Goal: Find specific page/section: Find specific page/section

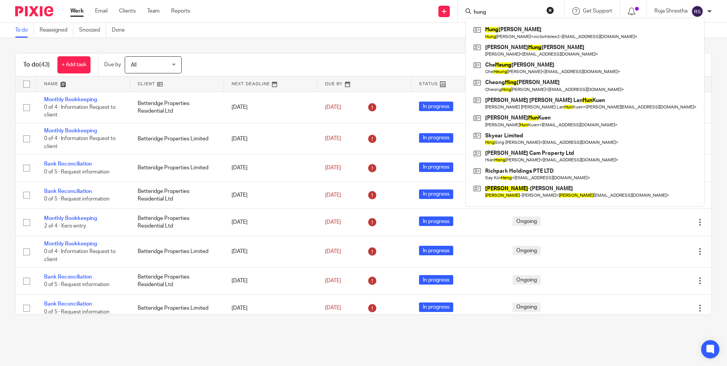
click at [679, 44] on div "To do (43) + Add task Due by All All Today Tomorrow This week Next week This mo…" at bounding box center [363, 183] width 727 height 291
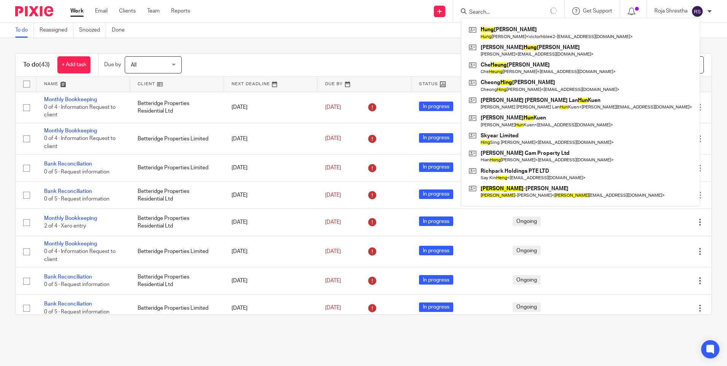
click at [671, 28] on div "To do Reassigned Snoozed Done" at bounding box center [363, 30] width 727 height 15
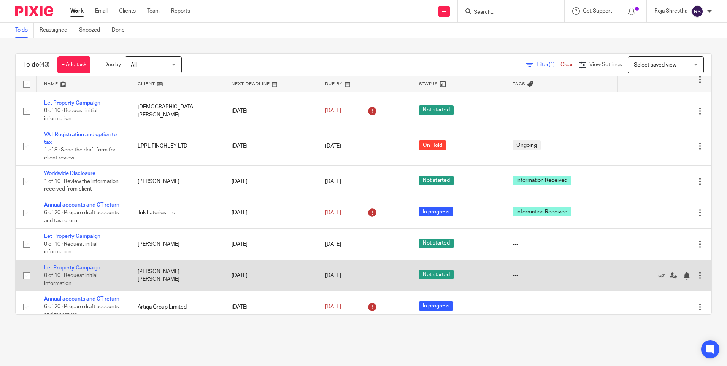
scroll to position [494, 0]
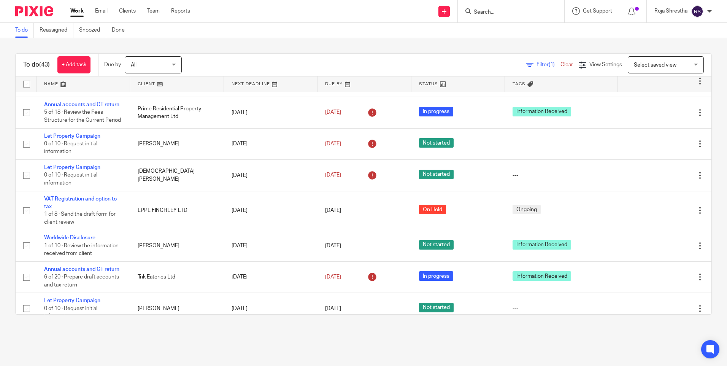
click at [486, 10] on input "Search" at bounding box center [507, 12] width 68 height 7
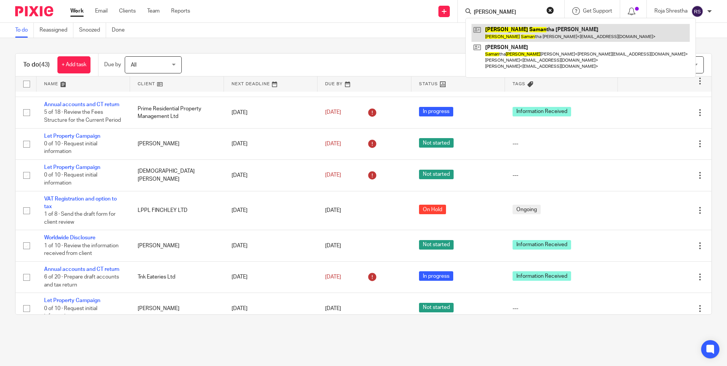
type input "jane saman"
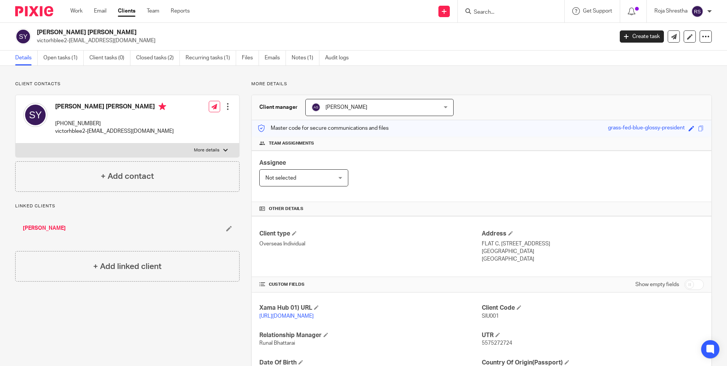
click at [493, 12] on input "Search" at bounding box center [507, 12] width 68 height 7
type input "k"
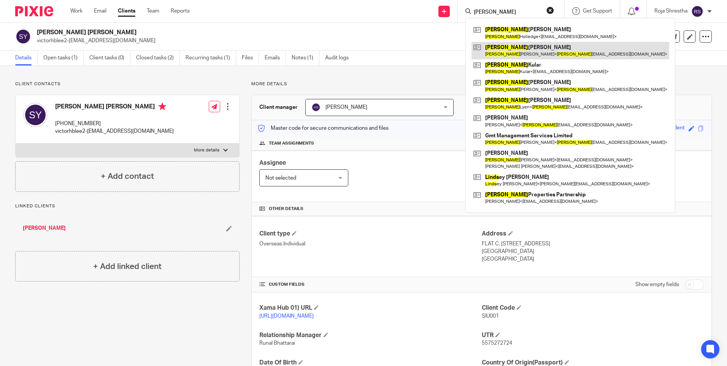
type input "linda"
click at [507, 48] on link at bounding box center [570, 50] width 198 height 17
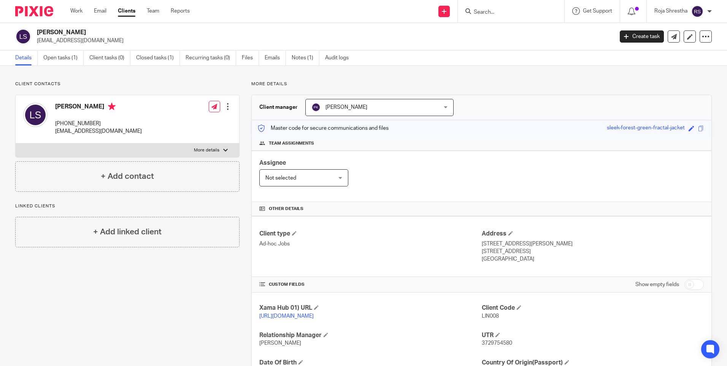
click at [505, 11] on input "Search" at bounding box center [507, 12] width 68 height 7
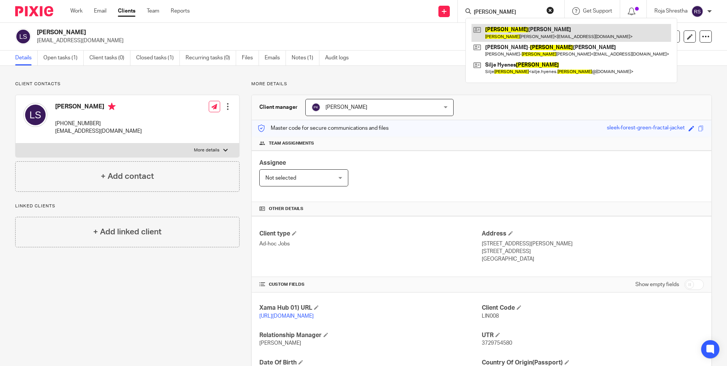
type input "lynne"
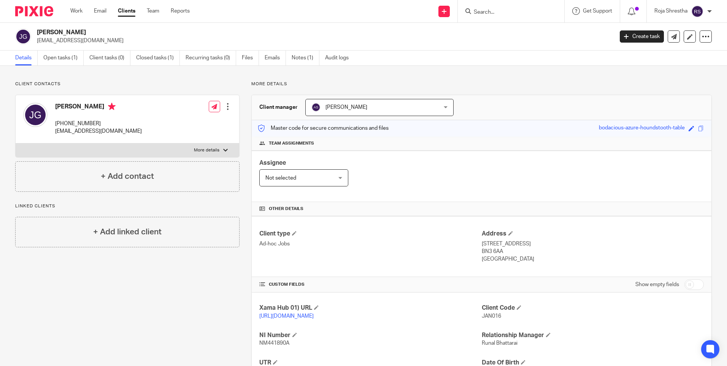
click at [493, 6] on div at bounding box center [511, 11] width 106 height 22
click at [494, 13] on input "Search" at bounding box center [507, 12] width 68 height 7
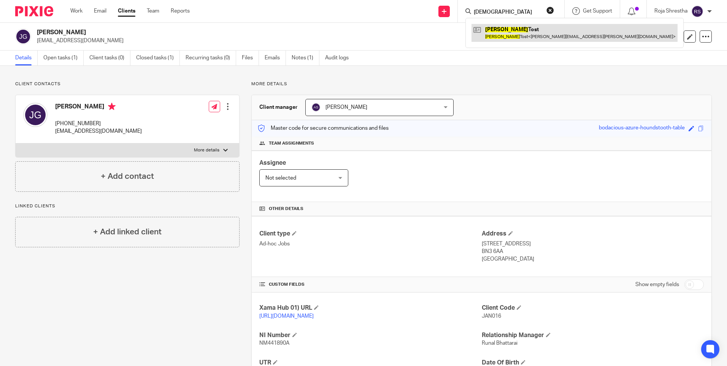
type input "kristen"
drag, startPoint x: 504, startPoint y: 35, endPoint x: 497, endPoint y: 27, distance: 11.0
click at [497, 27] on link at bounding box center [574, 32] width 206 height 17
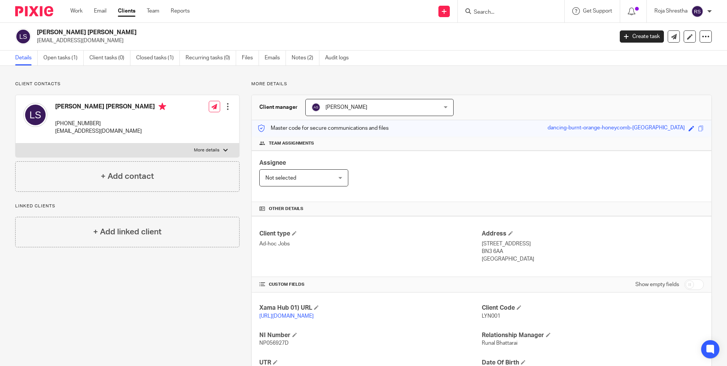
click at [491, 10] on input "Search" at bounding box center [507, 12] width 68 height 7
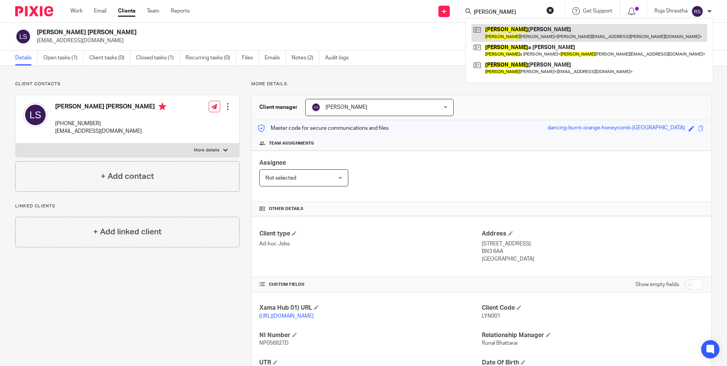
type input "[PERSON_NAME]"
click at [506, 33] on link at bounding box center [589, 32] width 236 height 17
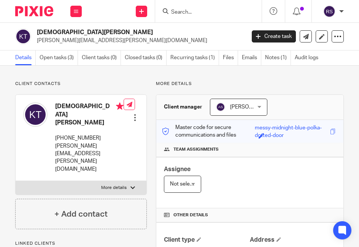
click at [328, 124] on div "messy-midnight-blue-polka-dotted-door" at bounding box center [291, 128] width 73 height 9
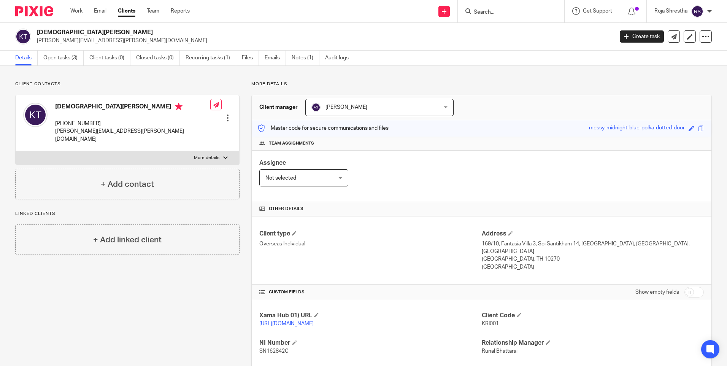
click at [87, 106] on h4 "Kristen Tost" at bounding box center [132, 108] width 155 height 10
copy h4 "Kristen Tost"
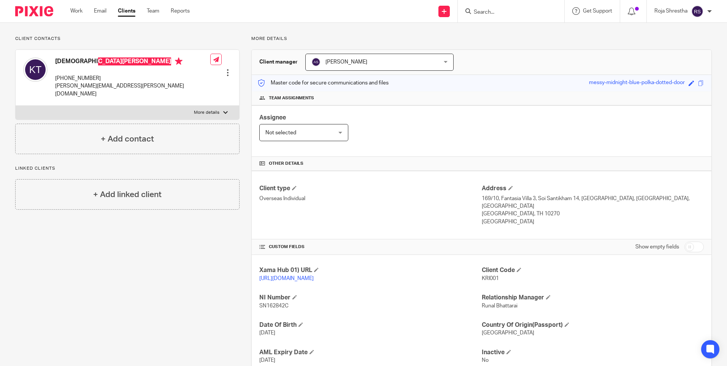
scroll to position [106, 0]
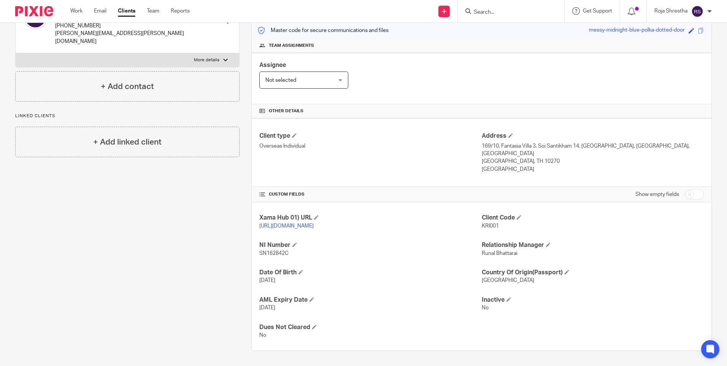
click at [285, 252] on span "SN162842C" at bounding box center [273, 252] width 29 height 5
copy p "SN162842C"
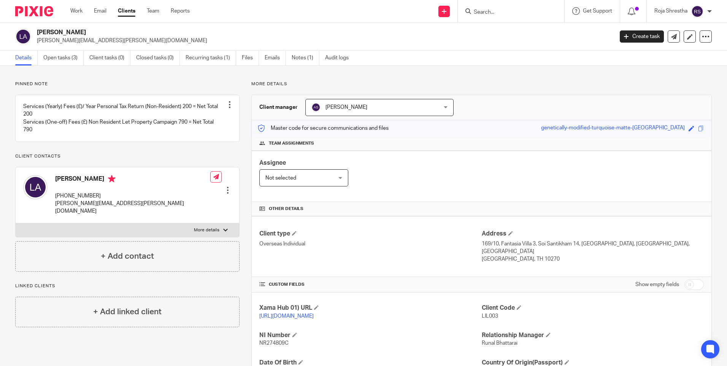
drag, startPoint x: 476, startPoint y: 244, endPoint x: 521, endPoint y: 245, distance: 45.2
click at [521, 245] on div "Client type Overseas Individual Address [STREET_ADDRESS] Samut Prakan, [GEOGRAP…" at bounding box center [481, 246] width 459 height 61
drag, startPoint x: 521, startPoint y: 245, endPoint x: 529, endPoint y: 252, distance: 10.0
click at [529, 252] on p "169/10, Fantasia Villa 3, Soi Santikham 14, [GEOGRAPHIC_DATA], [GEOGRAPHIC_DATA…" at bounding box center [592, 248] width 222 height 16
drag, startPoint x: 479, startPoint y: 244, endPoint x: 516, endPoint y: 247, distance: 36.9
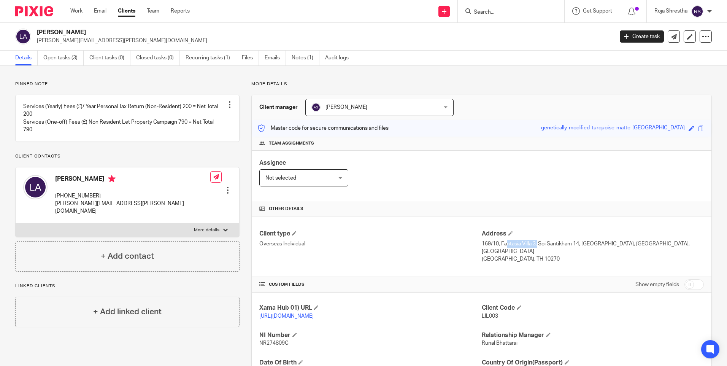
click at [516, 247] on p "169/10, Fantasia Villa 3, Soi Santikham 14, [GEOGRAPHIC_DATA], [GEOGRAPHIC_DATA…" at bounding box center [592, 248] width 222 height 16
click at [521, 250] on p "169/10, Fantasia Villa 3, Soi Santikham 14, [GEOGRAPHIC_DATA], [GEOGRAPHIC_DATA…" at bounding box center [592, 248] width 222 height 16
drag, startPoint x: 477, startPoint y: 242, endPoint x: 531, endPoint y: 245, distance: 54.0
click at [531, 245] on p "169/10, Fantasia Villa 3, Soi Santikham 14, Samrong Nuea, Mueang Samut Prakan, …" at bounding box center [592, 248] width 222 height 16
copy p "169/10, Fantasia Villa 3"
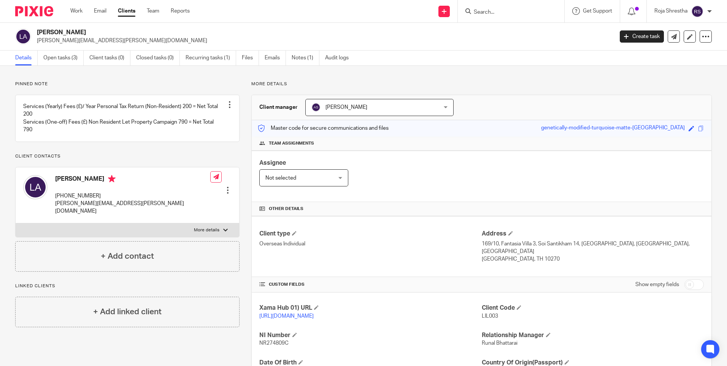
click at [534, 244] on p "169/10, Fantasia Villa 3, Soi Santikham 14, Samrong Nuea, Mueang Samut Prakan, …" at bounding box center [592, 248] width 222 height 16
drag, startPoint x: 534, startPoint y: 243, endPoint x: 573, endPoint y: 243, distance: 38.4
click at [573, 243] on p "169/10, Fantasia Villa 3, Soi Santikham 14, Samrong Nuea, Mueang Samut Prakan, …" at bounding box center [592, 248] width 222 height 16
copy p "Soi Santikham 14"
drag, startPoint x: 580, startPoint y: 245, endPoint x: 614, endPoint y: 244, distance: 34.2
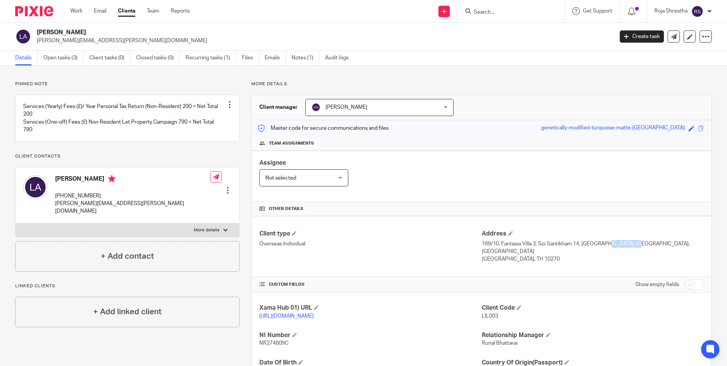
click at [614, 244] on p "169/10, Fantasia Villa 3, Soi Santikham 14, Samrong Nuea, Mueang Samut Prakan, …" at bounding box center [592, 248] width 222 height 16
copy p "Samrong Nuea"
click at [637, 249] on p "169/10, Fantasia Villa 3, Soi Santikham 14, Samrong Nuea, Mueang Samut Prakan, …" at bounding box center [592, 248] width 222 height 16
drag, startPoint x: 618, startPoint y: 243, endPoint x: 546, endPoint y: 251, distance: 71.8
click at [546, 251] on p "169/10, Fantasia Villa 3, Soi Santikham 14, Samrong Nuea, Mueang Samut Prakan, …" at bounding box center [592, 248] width 222 height 16
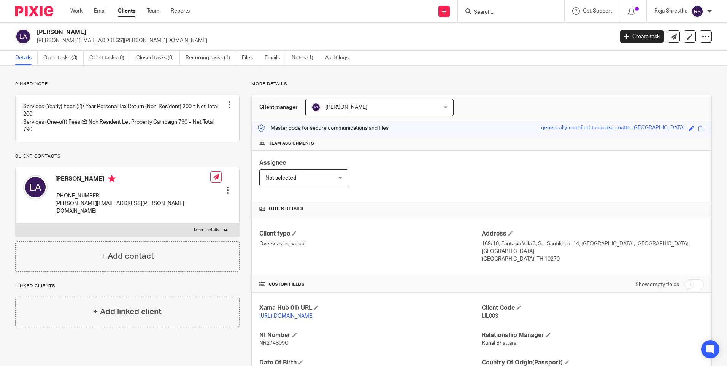
copy p "Mueang Samut Prakan, Samut Prakan"
drag, startPoint x: 502, startPoint y: 259, endPoint x: 527, endPoint y: 259, distance: 24.7
click at [527, 259] on p "Bangkok, TH 10270" at bounding box center [592, 259] width 222 height 8
copy p "TH 10270"
click at [112, 184] on h4 "Lilian Ann Ashworth" at bounding box center [132, 180] width 155 height 10
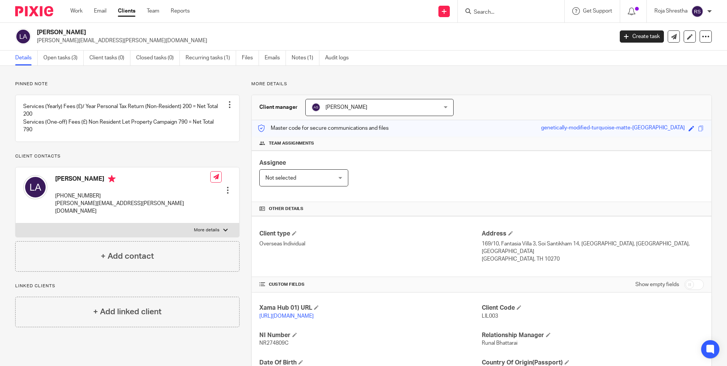
click at [112, 184] on h4 "Lilian Ann Ashworth" at bounding box center [132, 180] width 155 height 10
click at [111, 184] on h4 "Lilian Ann Ashworth" at bounding box center [132, 180] width 155 height 10
click at [110, 184] on h4 "Lilian Ann Ashworth" at bounding box center [132, 180] width 155 height 10
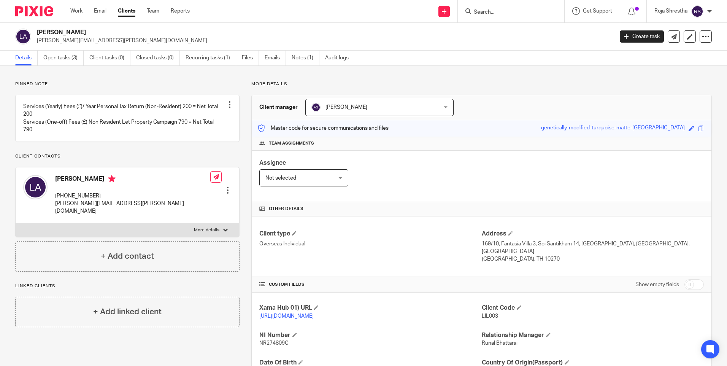
click at [110, 184] on h4 "Lilian Ann Ashworth" at bounding box center [132, 180] width 155 height 10
click at [112, 184] on h4 "Lilian Ann Ashworth" at bounding box center [132, 180] width 155 height 10
click at [111, 184] on h4 "Lilian Ann Ashworth" at bounding box center [132, 180] width 155 height 10
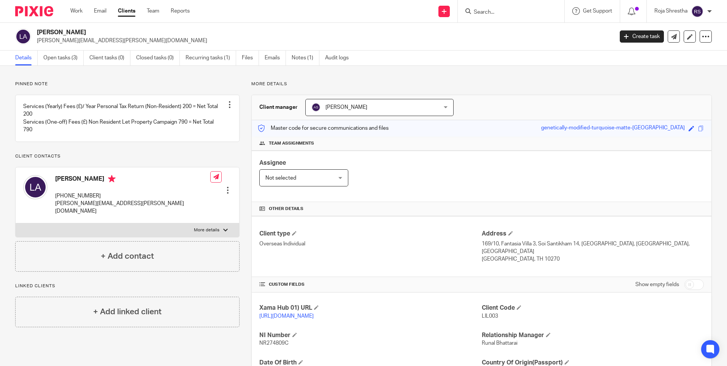
click at [111, 184] on h4 "Lilian Ann Ashworth" at bounding box center [132, 180] width 155 height 10
click at [205, 158] on div "Pinned note Services (Yearly) Fees (£)/ Year Personal Tax Return (Non-Resident)…" at bounding box center [127, 176] width 224 height 190
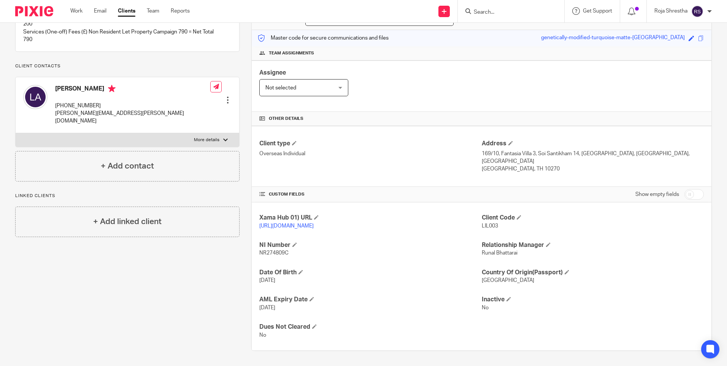
scroll to position [98, 0]
click at [285, 252] on span "NR274809C" at bounding box center [273, 252] width 29 height 5
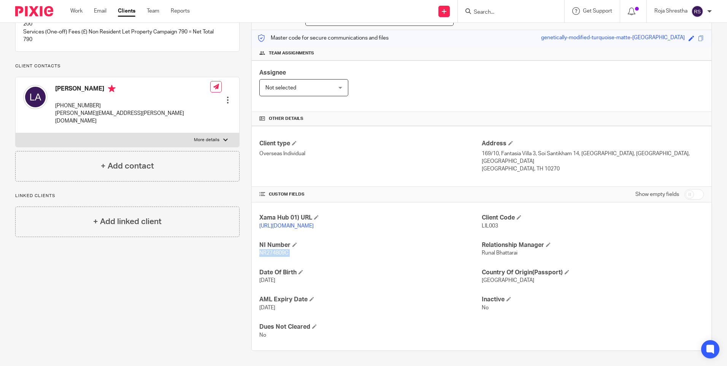
copy p "NR274809C"
click at [154, 278] on div "Pinned note Services (Yearly) Fees (£)/ Year Personal Tax Return (Non-Resident)…" at bounding box center [121, 170] width 236 height 359
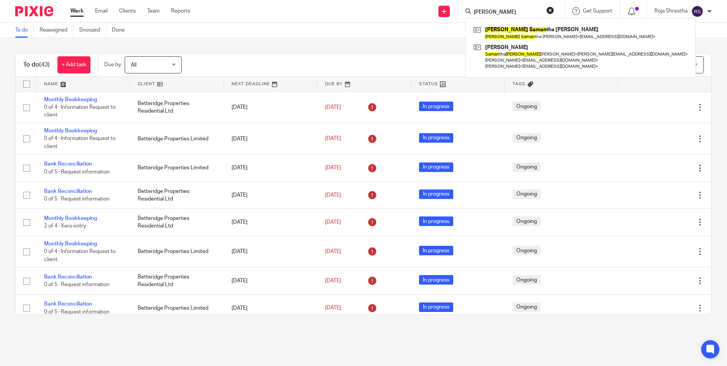
scroll to position [494, 0]
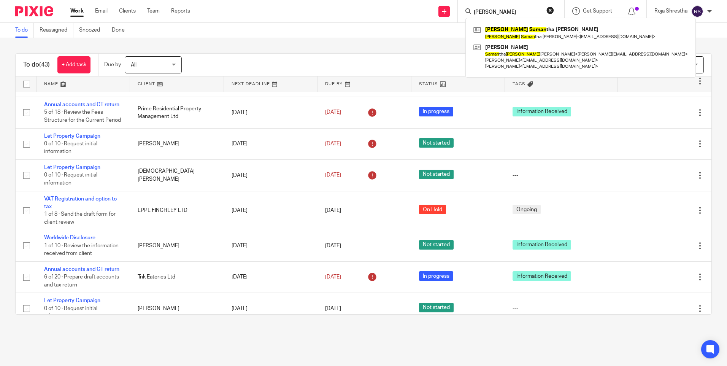
click at [619, 42] on div "To do (43) + Add task Due by All All [DATE] [DATE] This week Next week This mon…" at bounding box center [363, 183] width 727 height 291
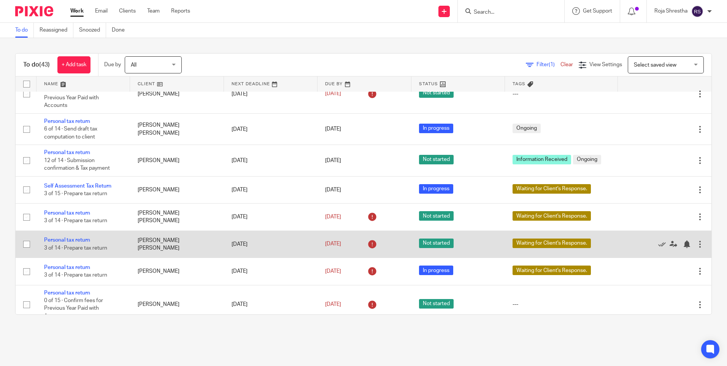
scroll to position [941, 0]
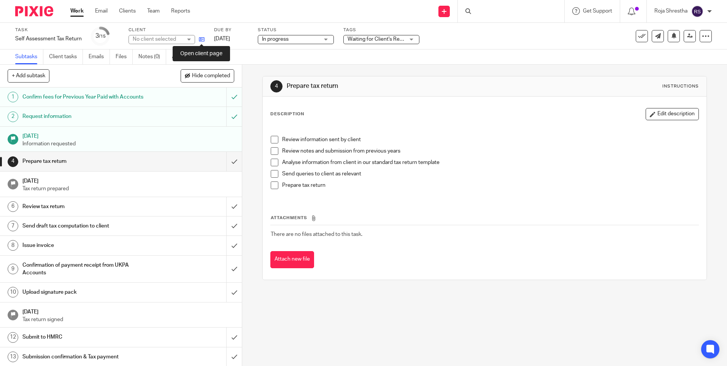
click at [202, 38] on icon at bounding box center [202, 39] width 6 height 6
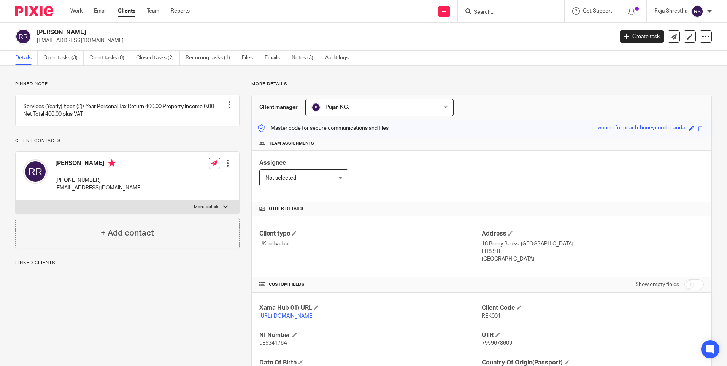
scroll to position [98, 0]
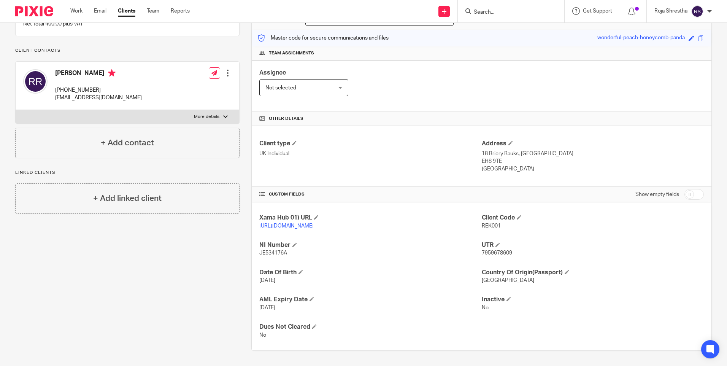
click at [495, 223] on span "REK001" at bounding box center [490, 225] width 19 height 5
copy span "REK001"
click at [151, 276] on div "Pinned note Services (Yearly) Fees (£)/ Year Personal Tax Return 400.00 Propert…" at bounding box center [121, 170] width 236 height 359
